Goal: Find specific page/section: Find specific page/section

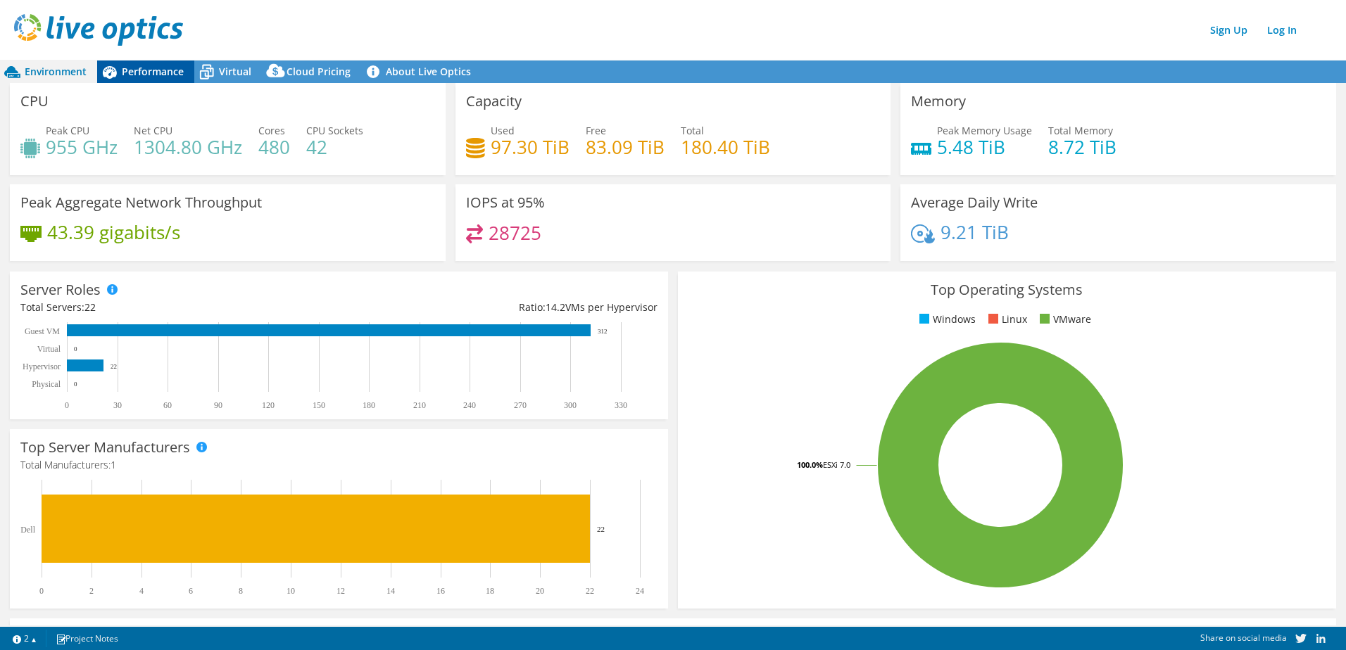
click at [143, 68] on span "Performance" at bounding box center [153, 71] width 62 height 13
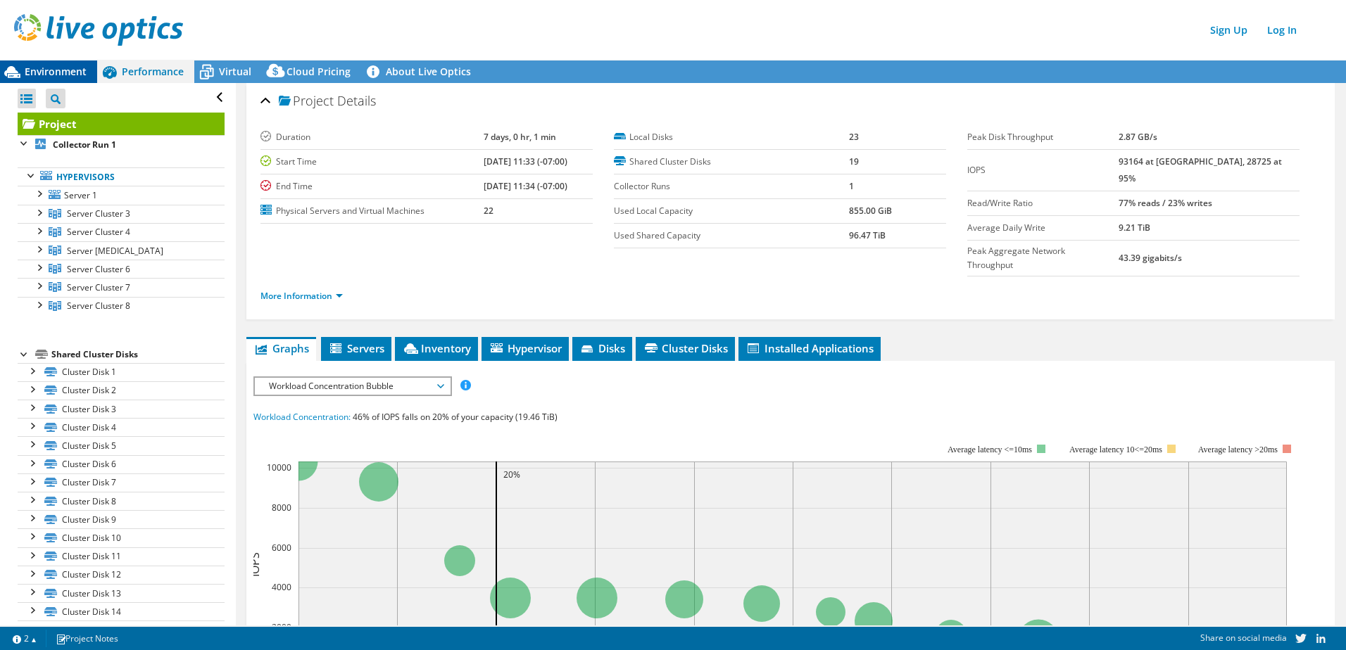
click at [70, 77] on span "Environment" at bounding box center [56, 71] width 62 height 13
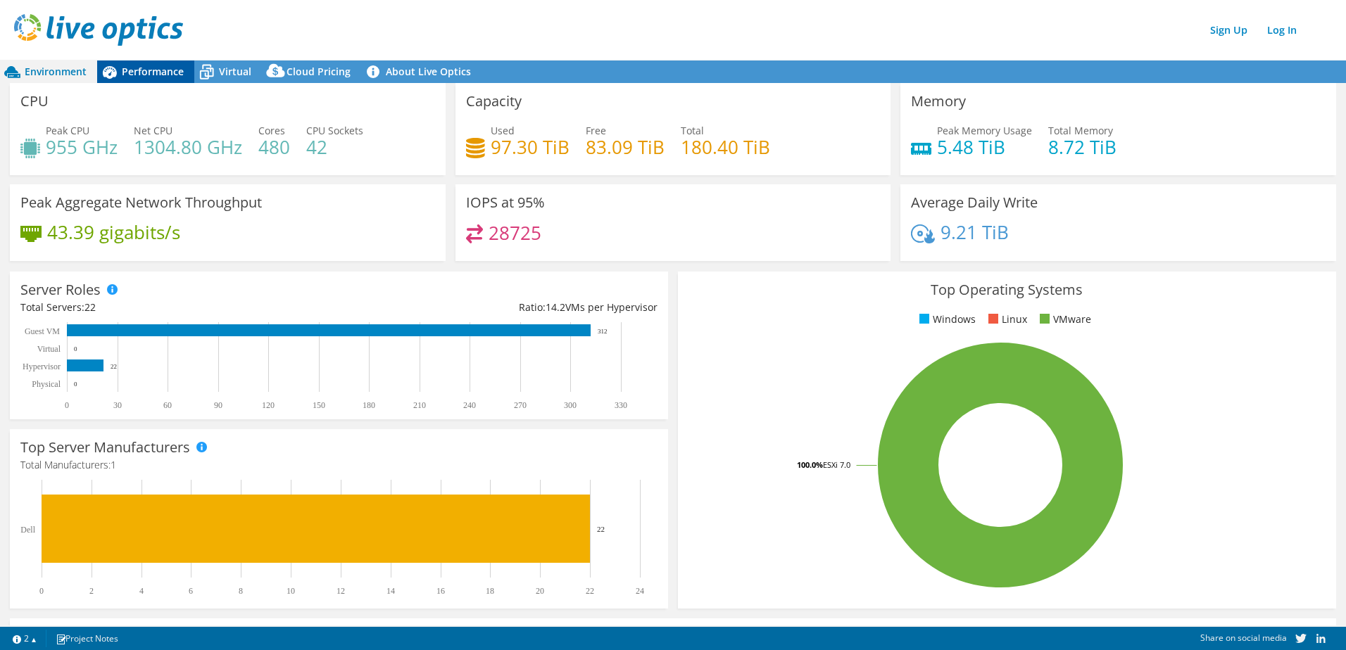
click at [138, 68] on span "Performance" at bounding box center [153, 71] width 62 height 13
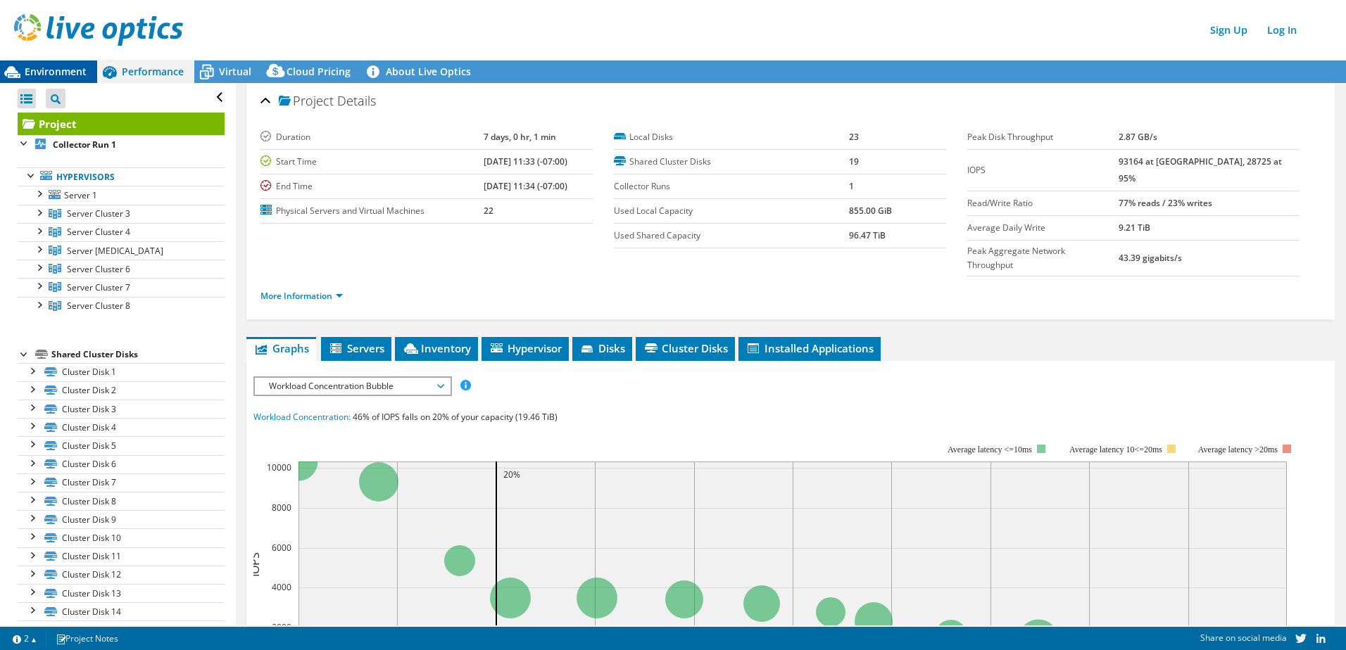
click at [63, 64] on div "Environment" at bounding box center [48, 72] width 97 height 23
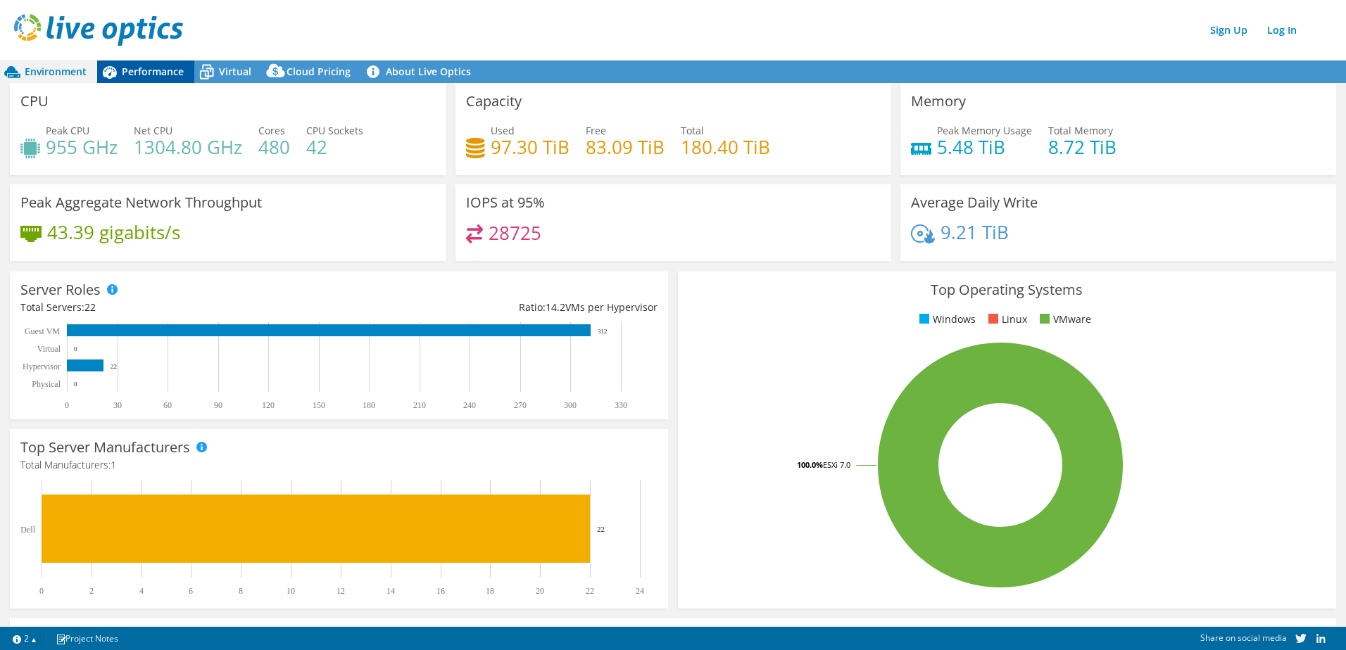
click at [158, 76] on span "Performance" at bounding box center [153, 71] width 62 height 13
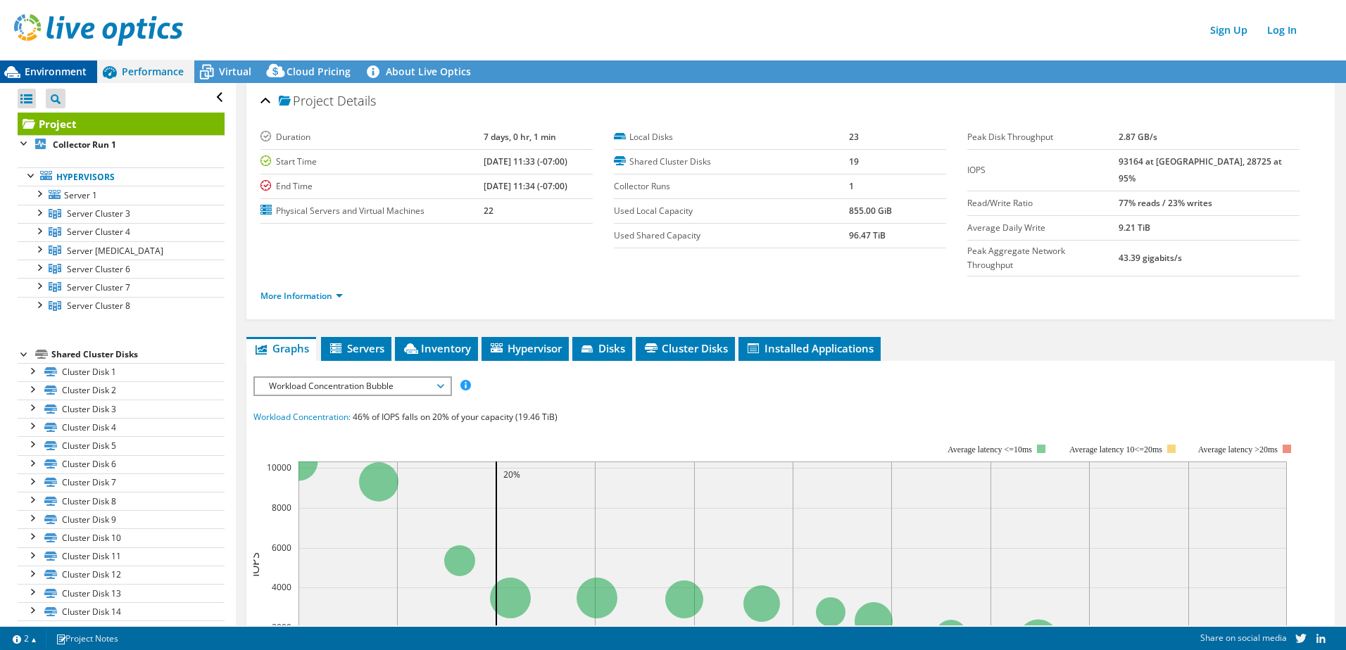
click at [45, 64] on div "Environment" at bounding box center [48, 72] width 97 height 23
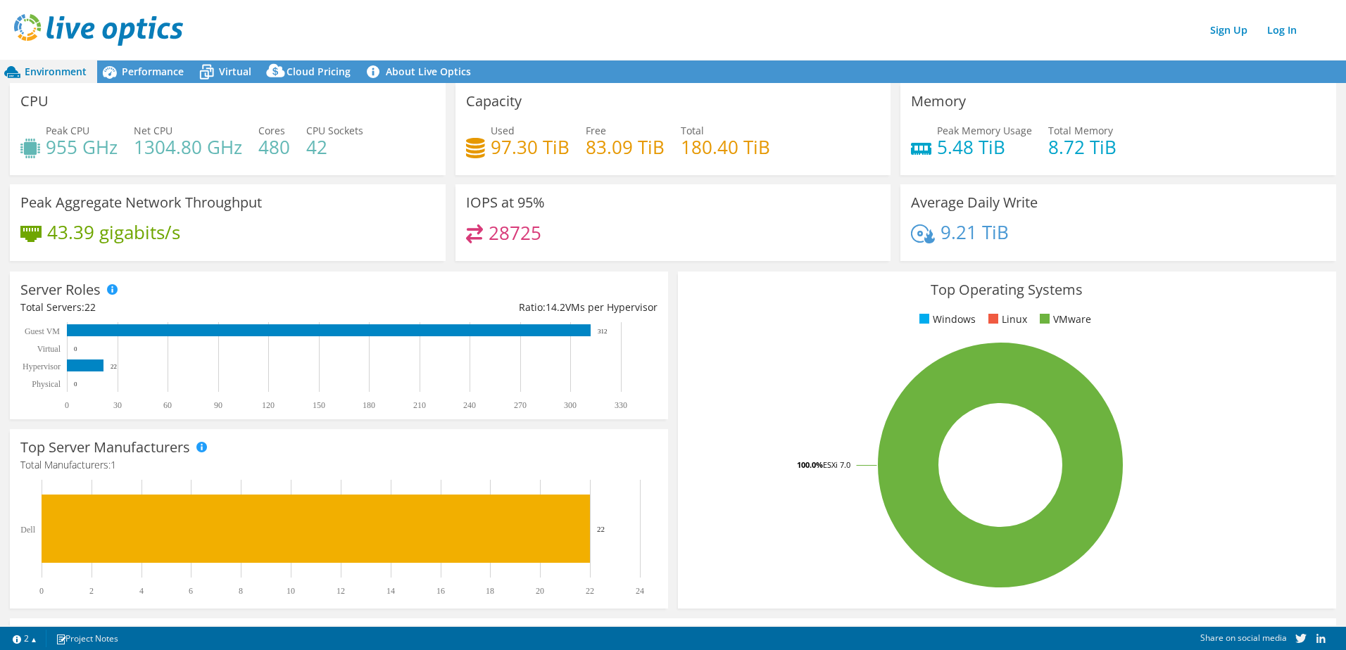
drag, startPoint x: 757, startPoint y: 334, endPoint x: 744, endPoint y: 239, distance: 95.9
click at [744, 239] on div "28725" at bounding box center [673, 240] width 415 height 30
